Goal: Information Seeking & Learning: Find specific fact

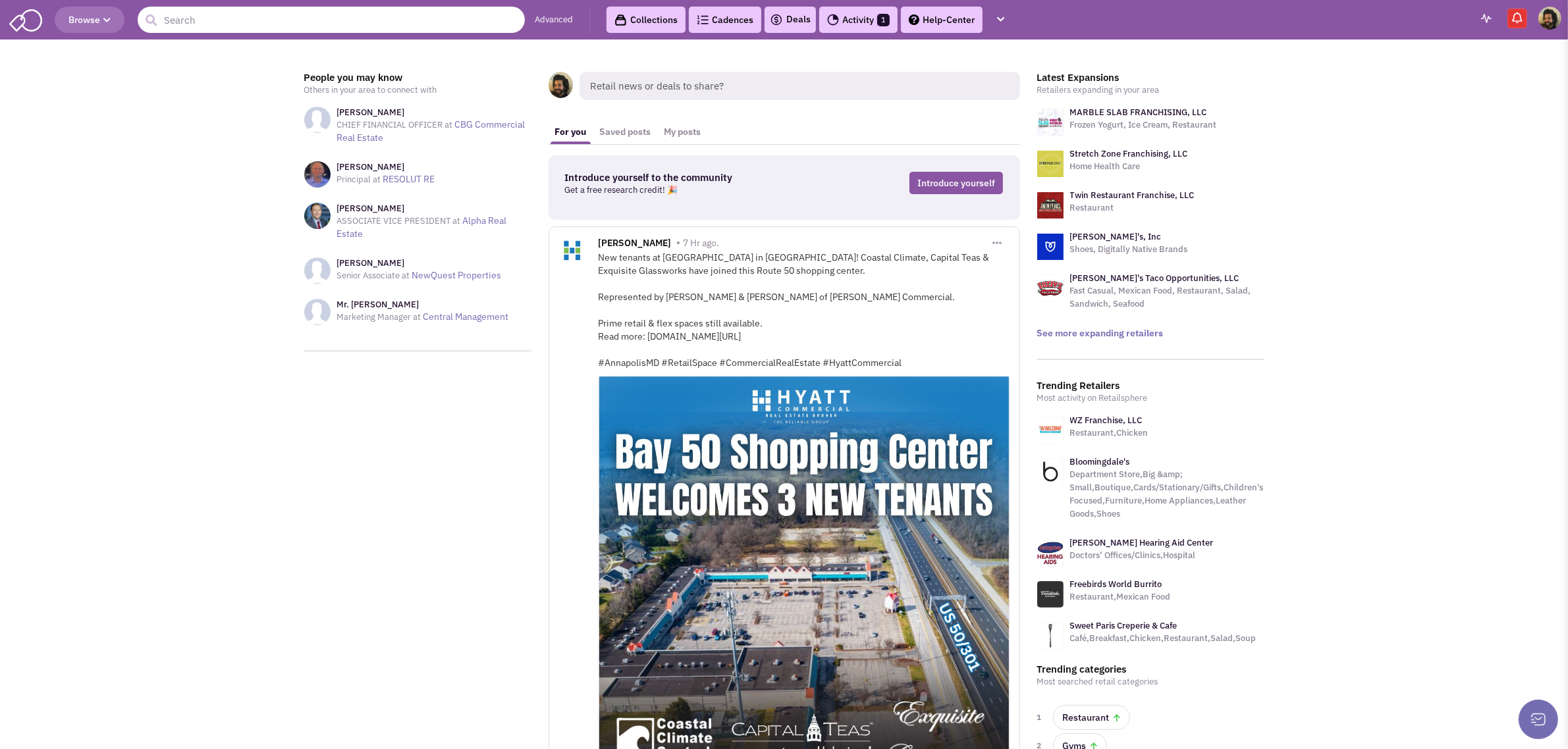
click at [257, 16] on input "text" at bounding box center [332, 19] width 387 height 26
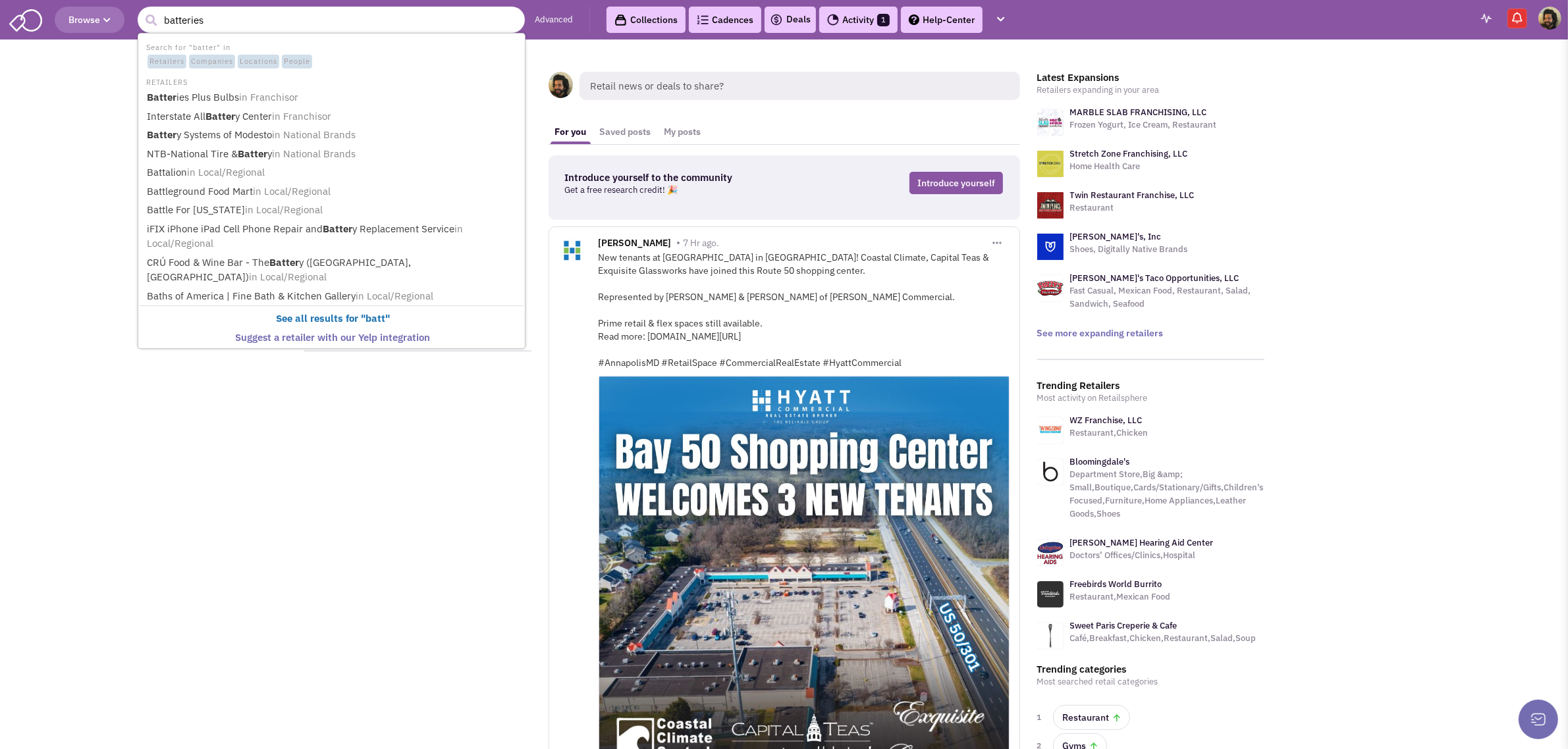
type input "batteries"
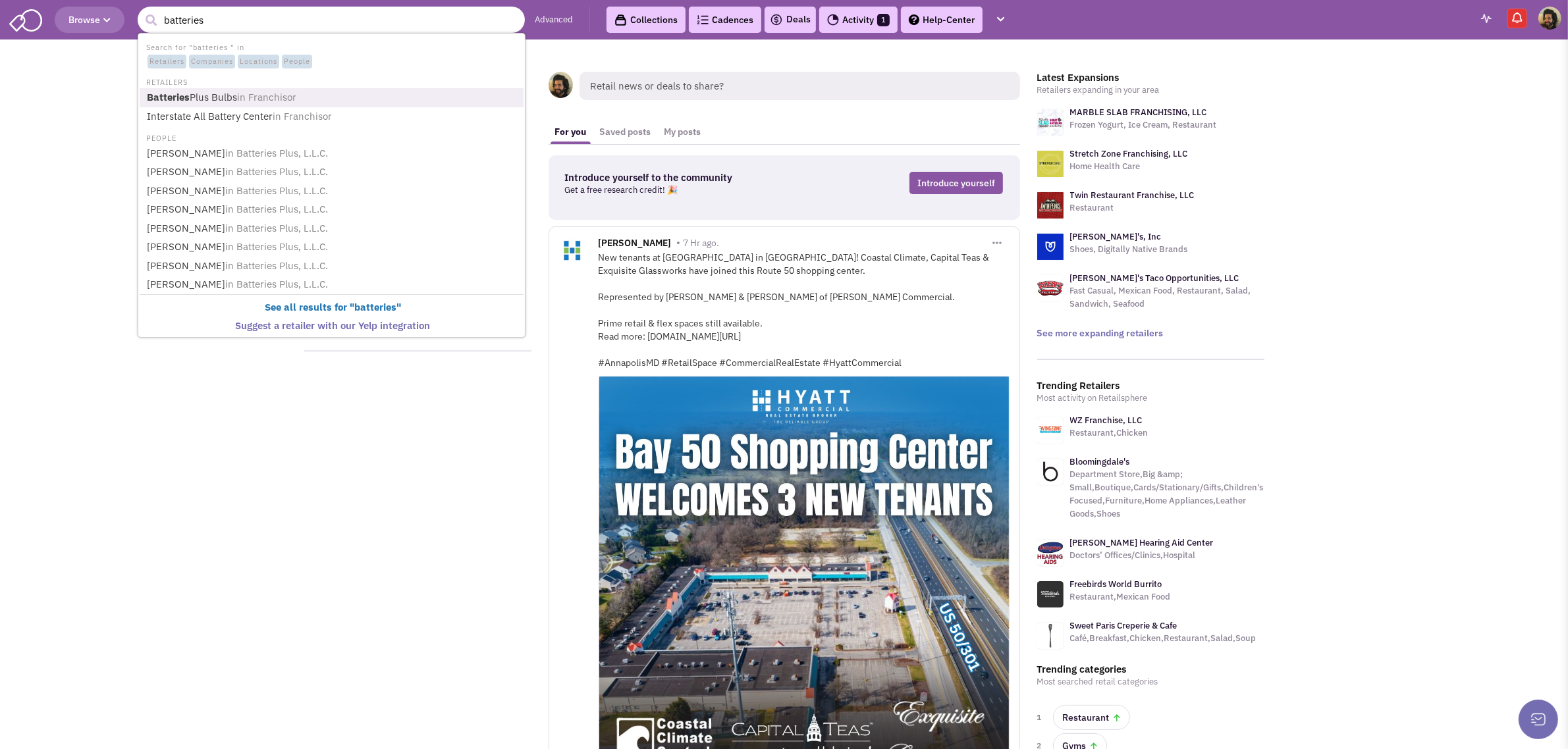
click at [270, 94] on span "in Franchisor" at bounding box center [266, 97] width 59 height 12
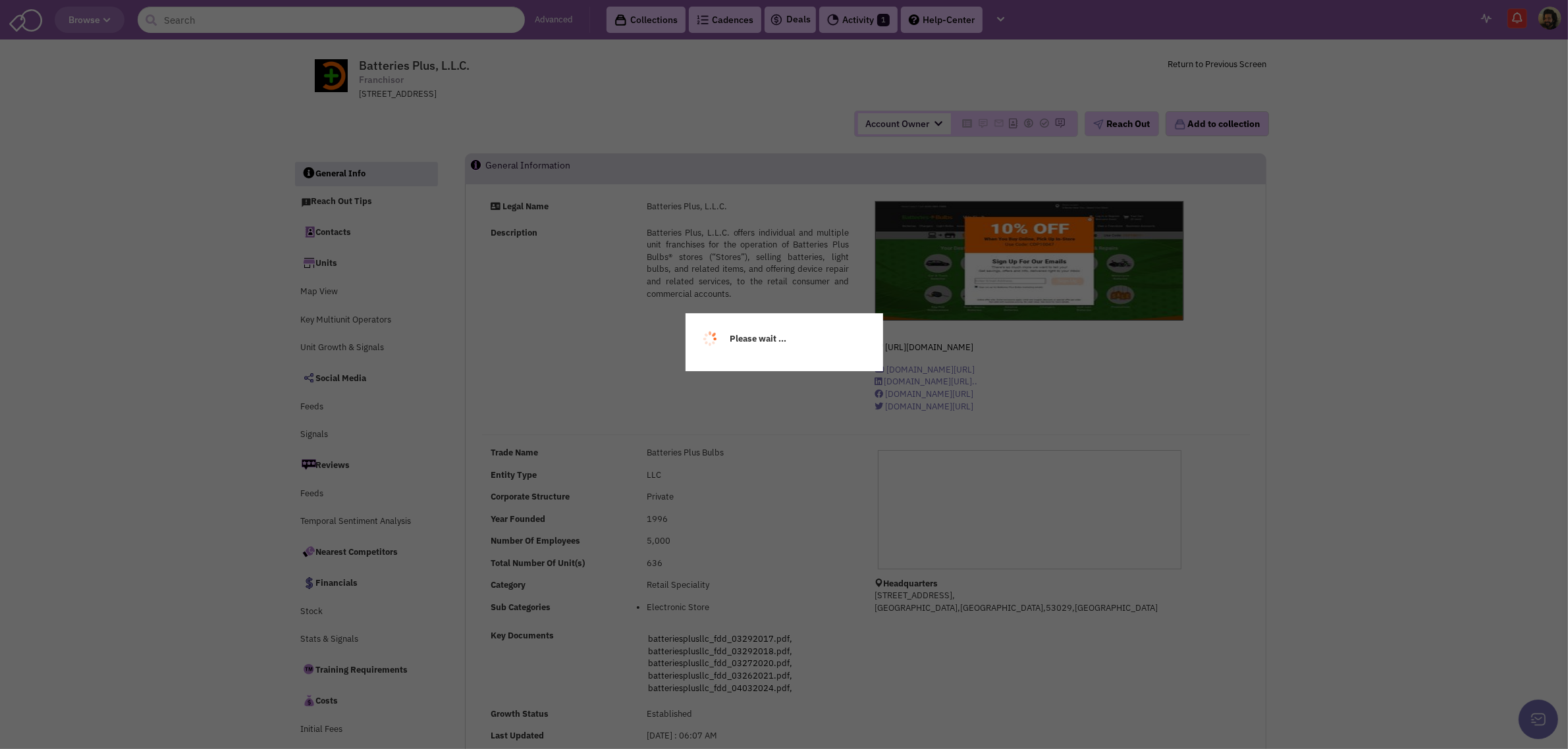
select select
